Goal: Task Accomplishment & Management: Use online tool/utility

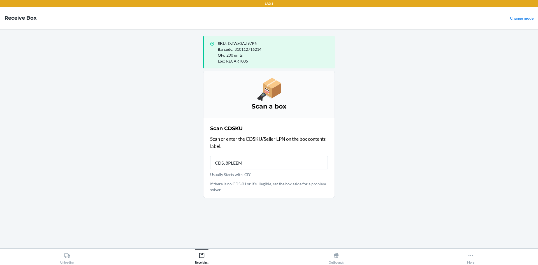
type input "CDSJ8PLEEMU"
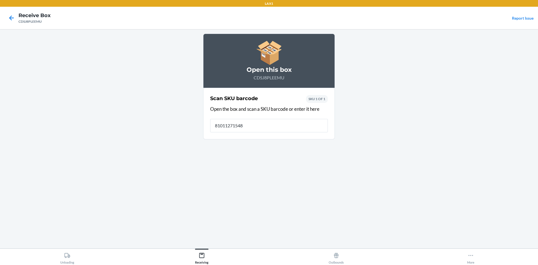
type input "810112715484"
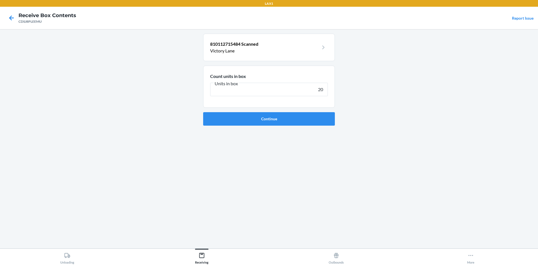
type input "200"
click button "Continue" at bounding box center [269, 118] width 132 height 13
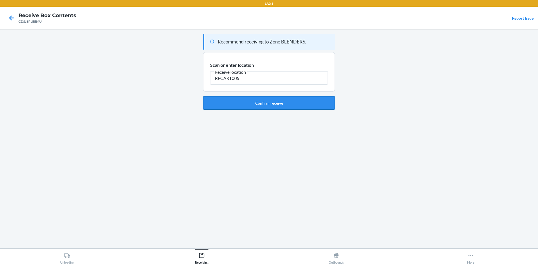
type input "RECART005"
click at [283, 105] on button "Confirm receive" at bounding box center [269, 102] width 132 height 13
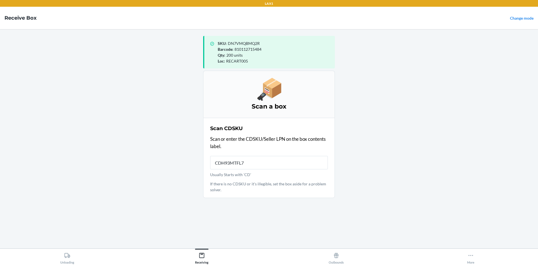
type input "CDH93MTFL7Q"
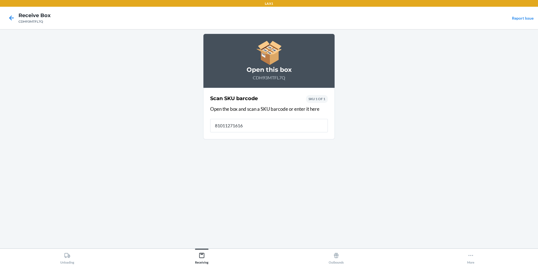
type input "810112716160"
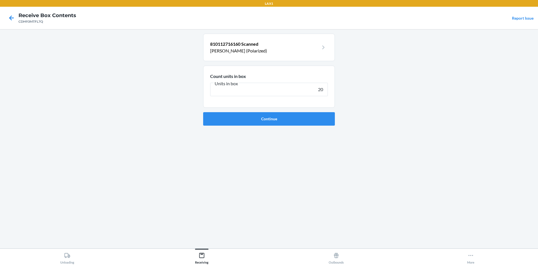
type input "200"
click button "Continue" at bounding box center [269, 118] width 132 height 13
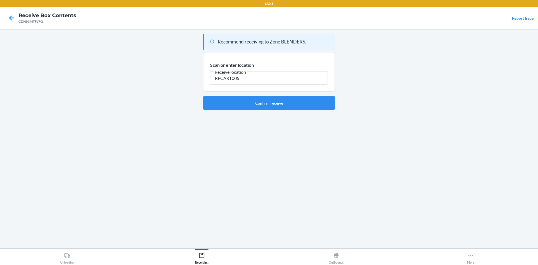
type input "RECART005"
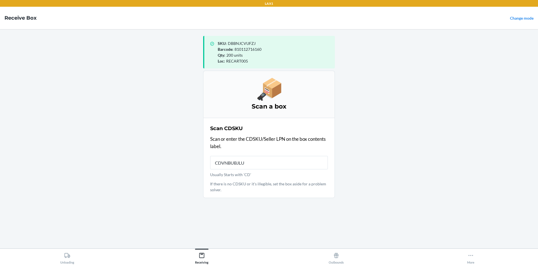
type input "CDVNBUBJLUK"
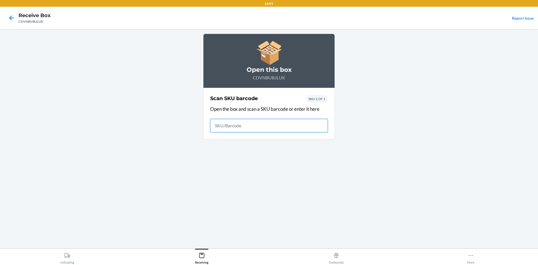
click at [274, 127] on input "text" at bounding box center [269, 125] width 118 height 13
type input "810112719550"
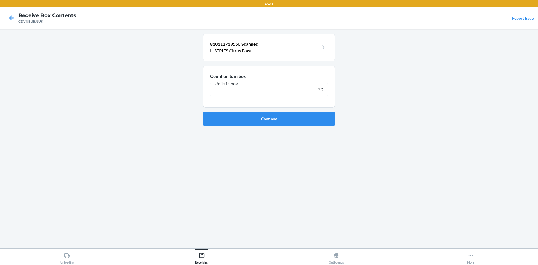
type input "200"
click button "Continue" at bounding box center [269, 118] width 132 height 13
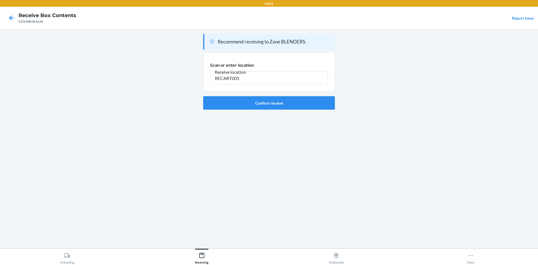
type input "RECART005"
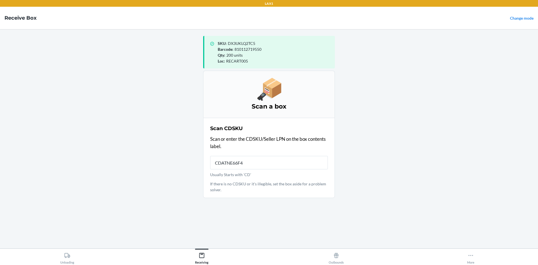
type input "CDATNE66F4G"
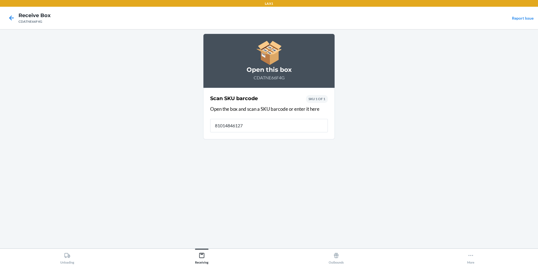
type input "810148461270"
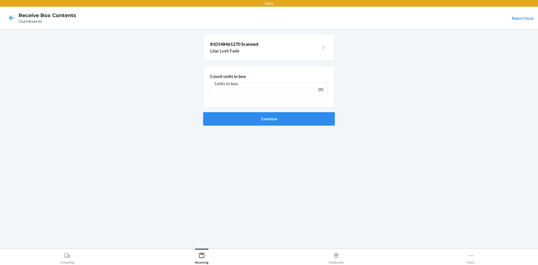
type input "200"
click button "Continue" at bounding box center [269, 118] width 132 height 13
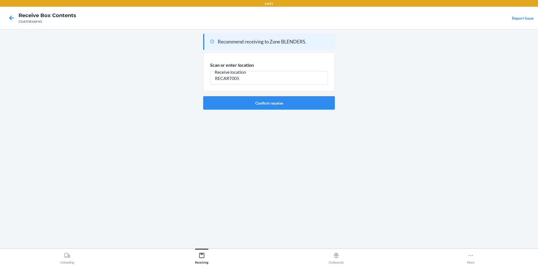
type input "RECART005"
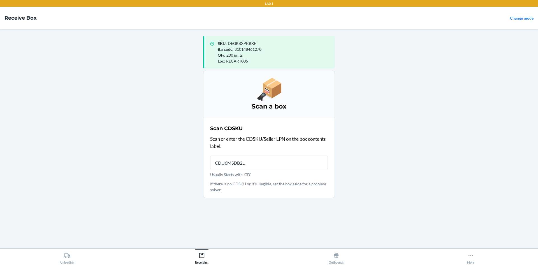
type input "CDU6MSDB2L3"
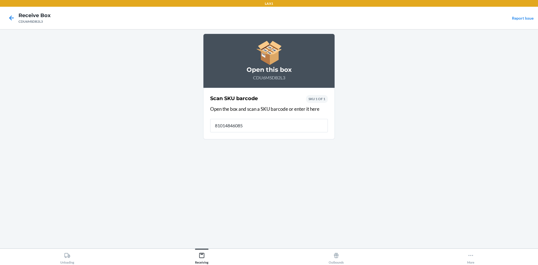
type input "810148460853"
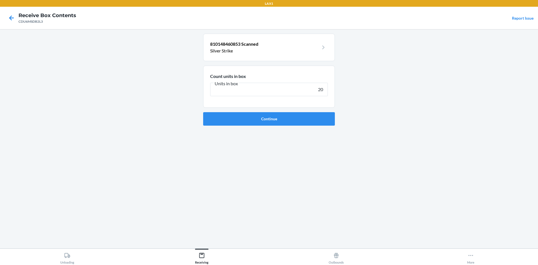
type input "200"
click button "Continue" at bounding box center [269, 118] width 132 height 13
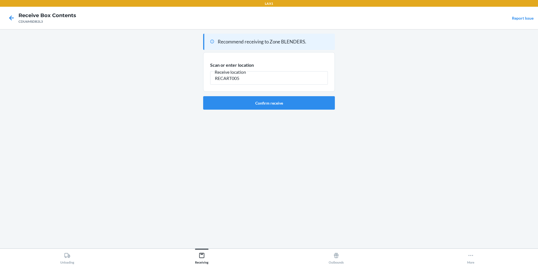
type input "RECART005"
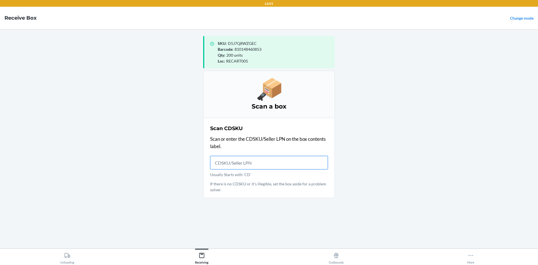
click at [259, 161] on input "Usually Starts with 'CD'" at bounding box center [269, 162] width 118 height 13
type input "DN7VMQBMQ2R"
click at [259, 161] on input "DN7VMQBMQ2R" at bounding box center [269, 162] width 118 height 13
